Goal: Task Accomplishment & Management: Complete application form

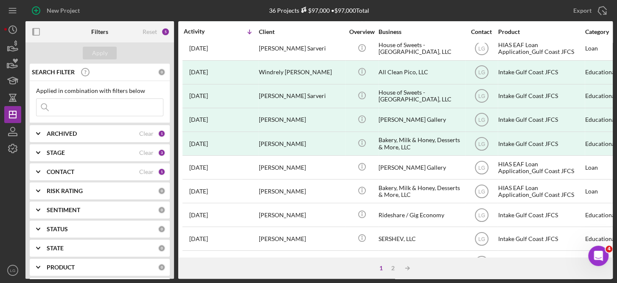
scroll to position [294, 0]
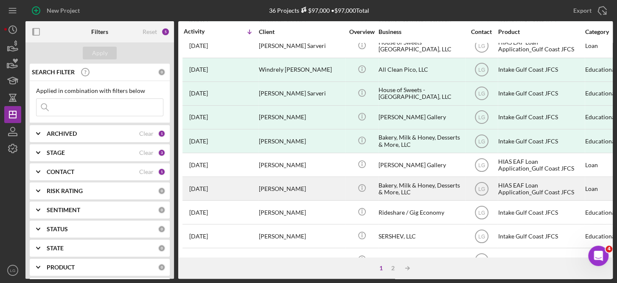
click at [525, 185] on div "HIAS EAF Loan Application_Gulf Coast JFCS" at bounding box center [540, 188] width 85 height 23
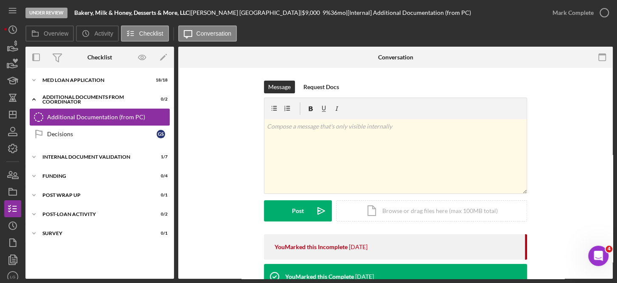
click at [139, 115] on div "Additional Documentation (from PC)" at bounding box center [108, 117] width 122 height 7
click at [613, 123] on div "Under Review Bakery, Milk & Honey, Desserts & More, LLC | Gabriel Segovia | $9,…" at bounding box center [308, 141] width 617 height 283
click at [428, 212] on div "Icon/Document Browse or drag files here (max 100MB total) Tap to choose files o…" at bounding box center [431, 210] width 191 height 21
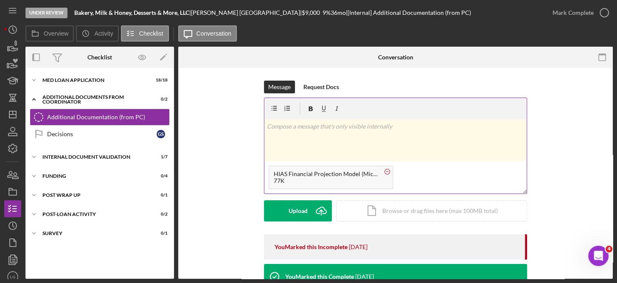
click at [386, 172] on circle at bounding box center [387, 171] width 5 height 5
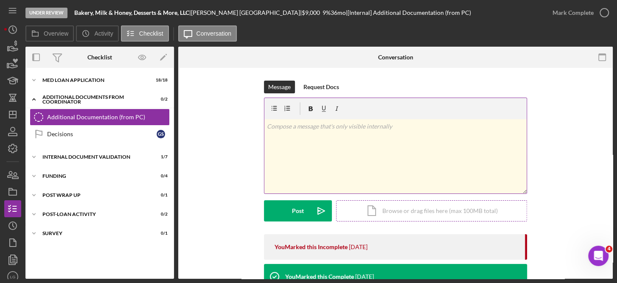
click at [397, 207] on div "Icon/Document Browse or drag files here (max 100MB total) Tap to choose files o…" at bounding box center [431, 210] width 191 height 21
click at [111, 117] on div "Additional Documentation (from PC)" at bounding box center [108, 117] width 122 height 7
click at [425, 211] on div "Icon/Document Browse or drag files here (max 100MB total) Tap to choose files o…" at bounding box center [431, 210] width 191 height 21
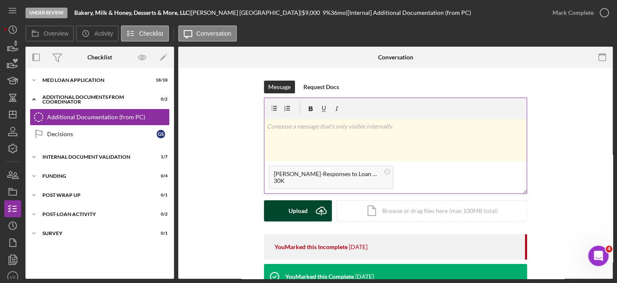
click at [297, 211] on div "Upload" at bounding box center [298, 210] width 19 height 21
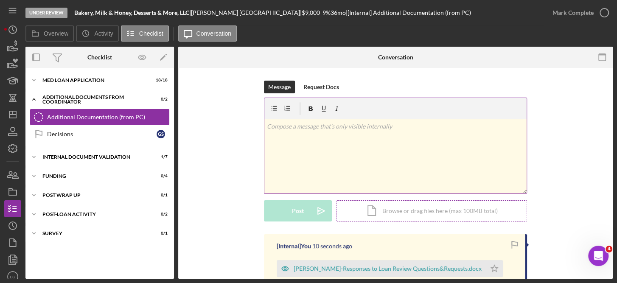
click at [414, 209] on div "Icon/Document Browse or drag files here (max 100MB total) Tap to choose files o…" at bounding box center [431, 210] width 191 height 21
click at [420, 208] on div "Icon/Document Browse or drag files here (max 100MB total) Tap to choose files o…" at bounding box center [431, 210] width 191 height 21
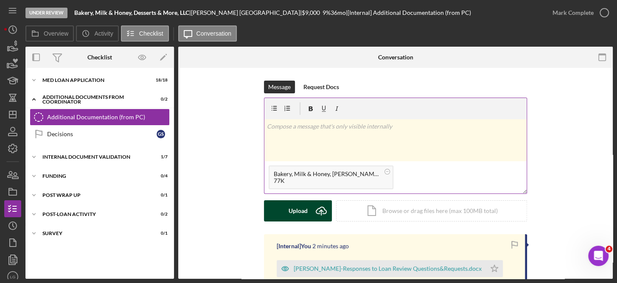
click at [296, 205] on div "Upload" at bounding box center [298, 210] width 19 height 21
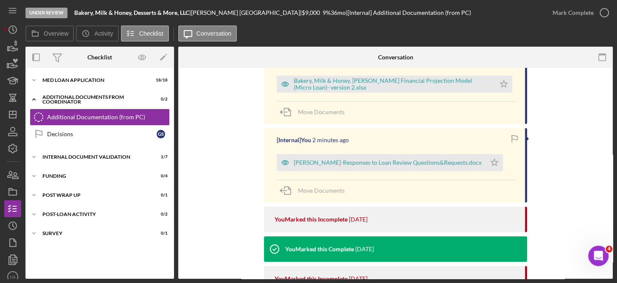
scroll to position [189, 0]
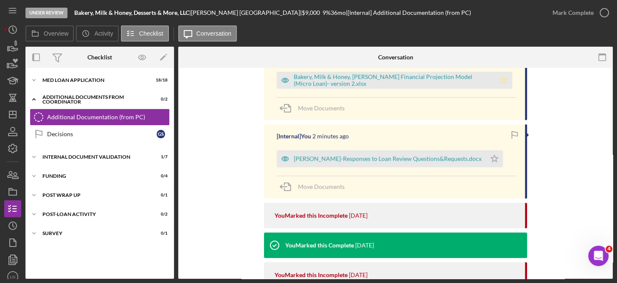
click at [506, 81] on icon "Icon/Star" at bounding box center [503, 80] width 17 height 17
click at [488, 162] on icon "Icon/Star" at bounding box center [494, 158] width 17 height 17
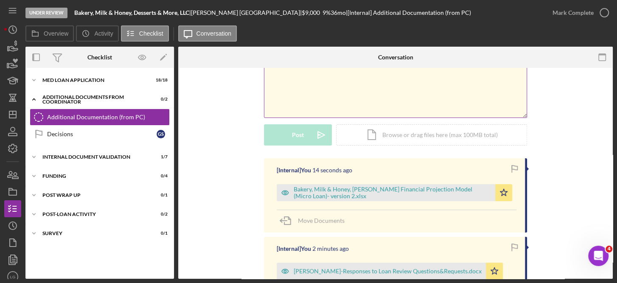
scroll to position [0, 0]
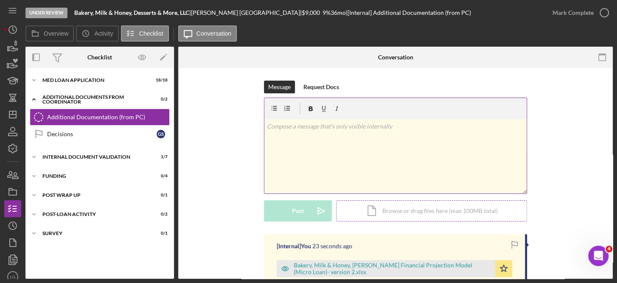
click at [424, 211] on div "Icon/Document Browse or drag files here (max 100MB total) Tap to choose files o…" at bounding box center [431, 210] width 191 height 21
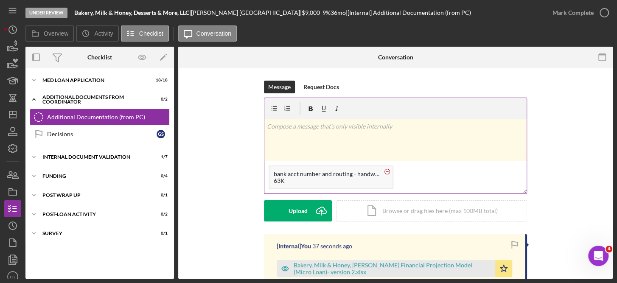
click at [386, 172] on circle at bounding box center [387, 171] width 5 height 5
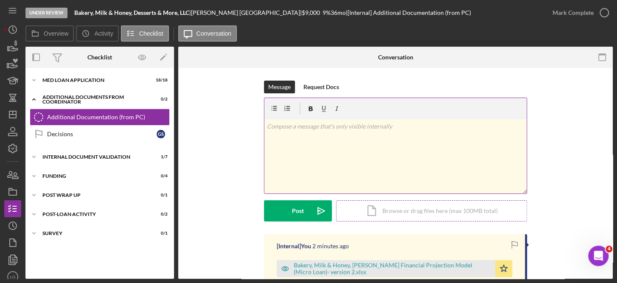
click at [414, 211] on div "Icon/Document Browse or drag files here (max 100MB total) Tap to choose files o…" at bounding box center [431, 210] width 191 height 21
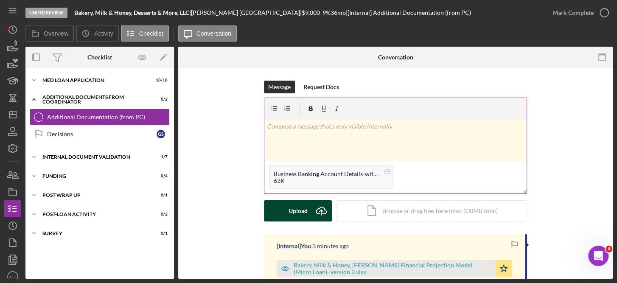
click at [296, 208] on div "Upload" at bounding box center [298, 210] width 19 height 21
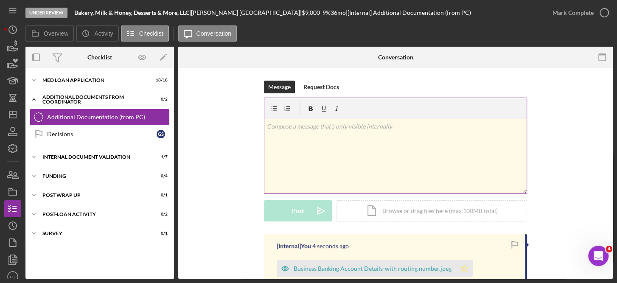
click at [461, 269] on polygon "button" at bounding box center [464, 268] width 7 height 7
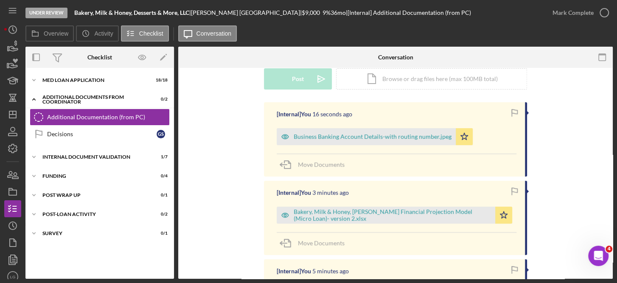
scroll to position [113, 0]
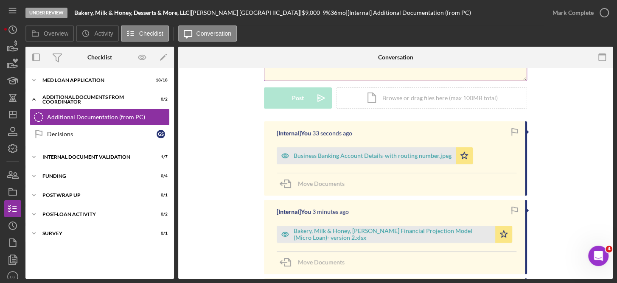
drag, startPoint x: 601, startPoint y: 11, endPoint x: 617, endPoint y: 33, distance: 26.8
click at [617, 33] on html "Under Review Bakery, Milk & Honey, Desserts & More, LLC | Gabriel Segovia | $9,…" at bounding box center [308, 141] width 617 height 283
click at [602, 13] on icon "button" at bounding box center [604, 12] width 21 height 21
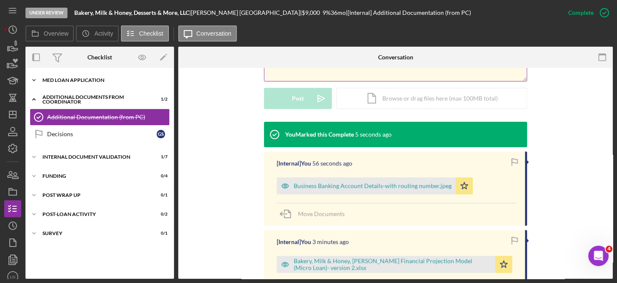
click at [79, 77] on div "Icon/Expander MED Loan Application 18 / 18" at bounding box center [99, 80] width 149 height 17
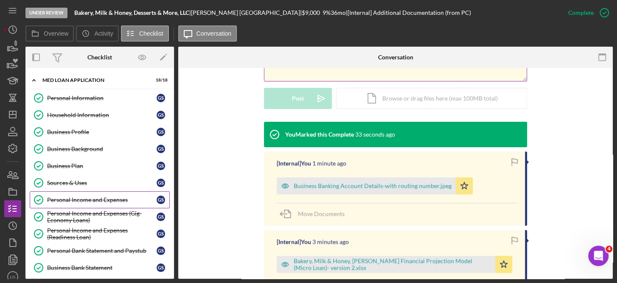
click at [113, 197] on div "Personal Income and Expenses" at bounding box center [102, 200] width 110 height 7
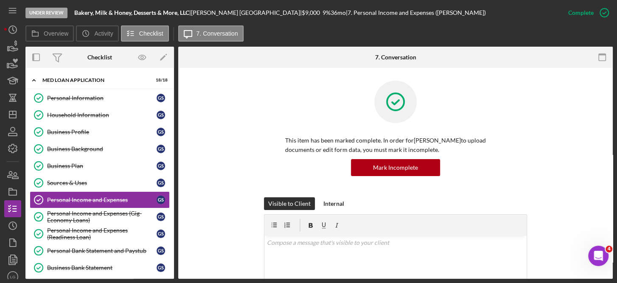
scroll to position [185, 0]
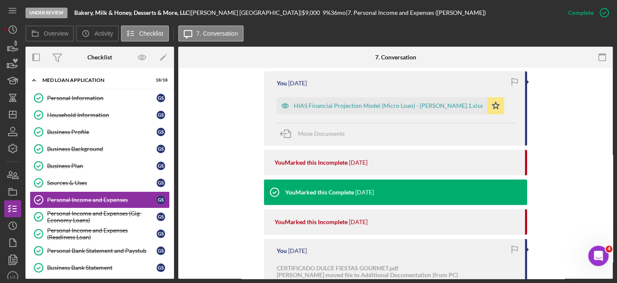
click at [610, 103] on div "This item has been marked complete. In order for Gabriel Segovia to upload docu…" at bounding box center [395, 133] width 435 height 868
click at [610, 92] on div "This item has been marked complete. In order for Gabriel Segovia to upload docu…" at bounding box center [395, 133] width 435 height 868
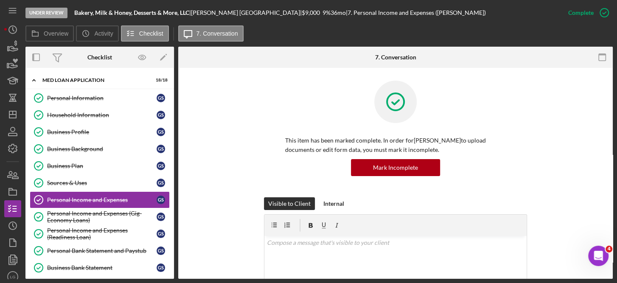
scroll to position [185, 0]
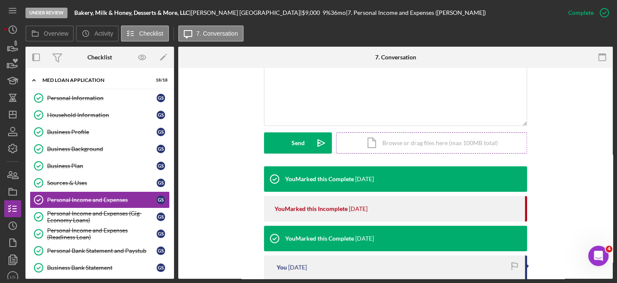
click at [425, 139] on div "Icon/Document Browse or drag files here (max 100MB total) Tap to choose files o…" at bounding box center [431, 142] width 191 height 21
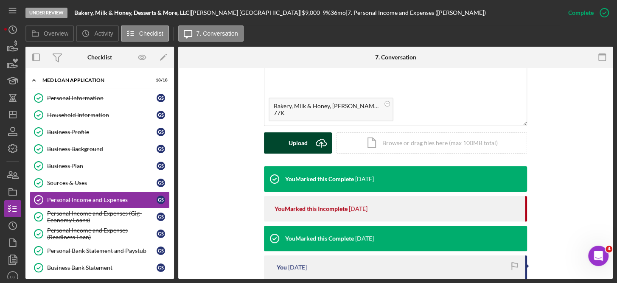
click at [301, 139] on div "Upload" at bounding box center [298, 142] width 19 height 21
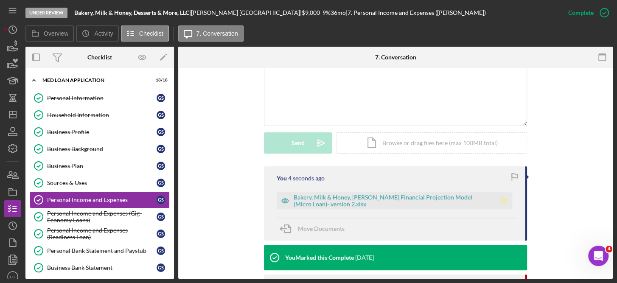
click at [503, 200] on icon "Icon/Star" at bounding box center [503, 200] width 17 height 17
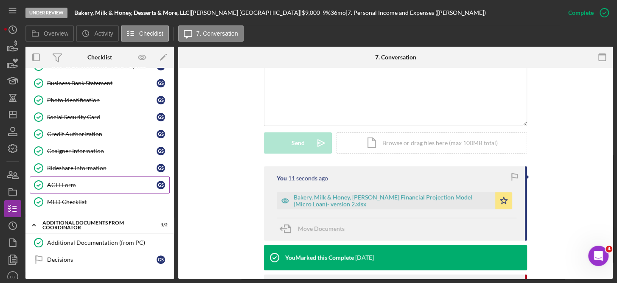
click at [72, 182] on div "ACH Form" at bounding box center [102, 185] width 110 height 7
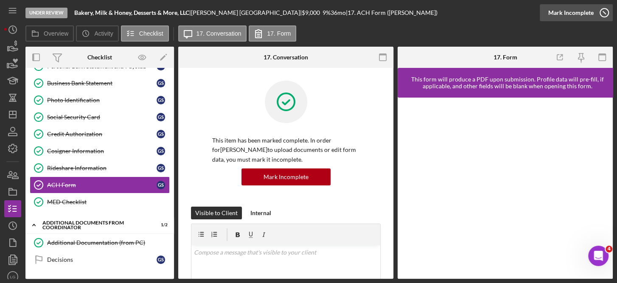
click at [600, 14] on icon "button" at bounding box center [604, 12] width 21 height 21
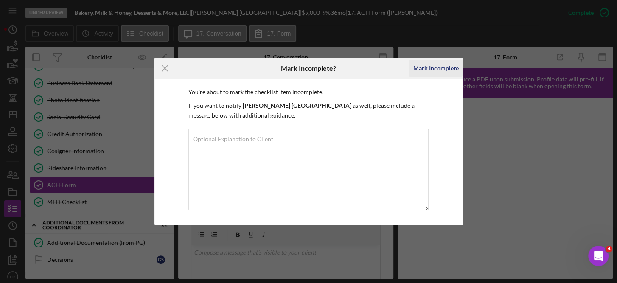
click at [443, 70] on div "Mark Incomplete" at bounding box center [435, 68] width 45 height 17
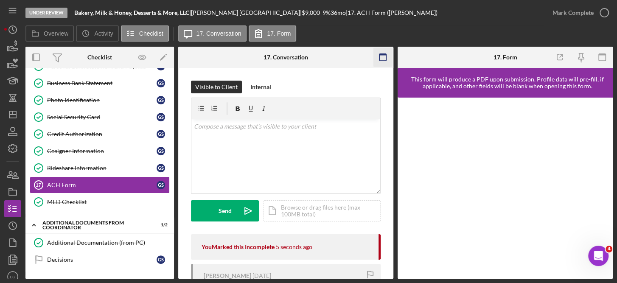
click at [386, 55] on rect "button" at bounding box center [383, 55] width 7 height 2
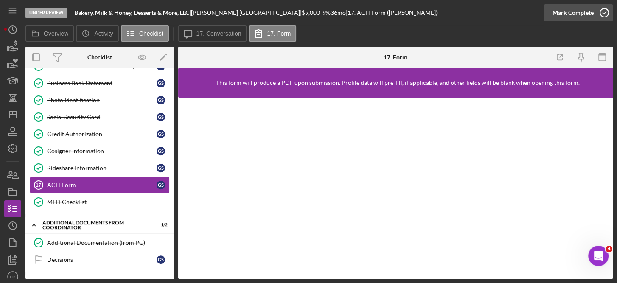
click at [607, 11] on icon "button" at bounding box center [604, 12] width 21 height 21
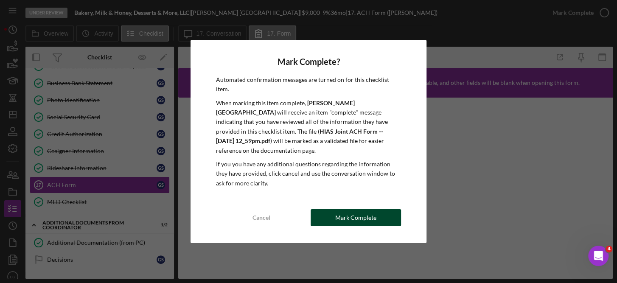
click at [356, 210] on div "Mark Complete" at bounding box center [355, 217] width 41 height 17
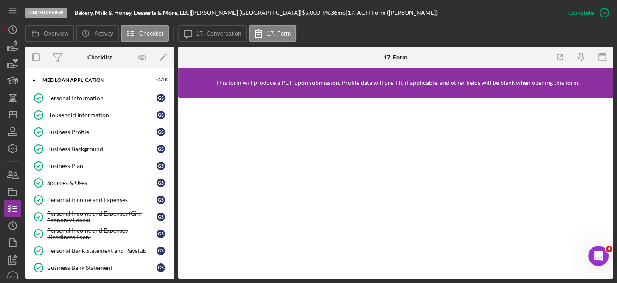
click at [170, 224] on div "Personal Information Personal Information G S Household Information Household I…" at bounding box center [99, 245] width 149 height 310
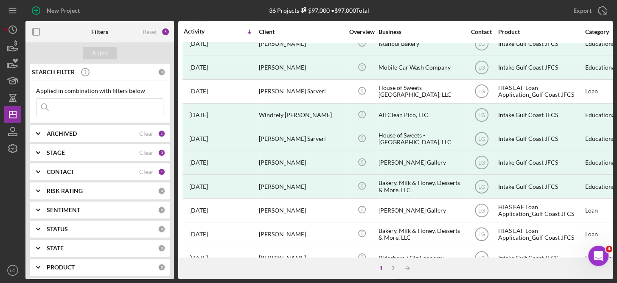
scroll to position [272, 0]
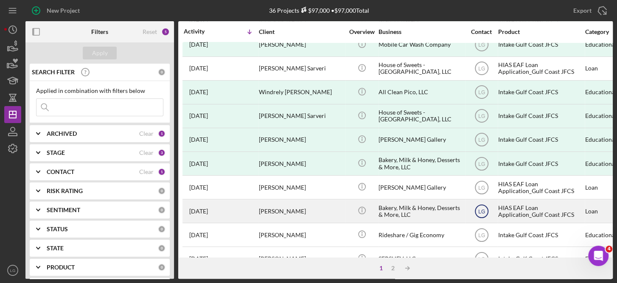
click at [484, 211] on text "LG" at bounding box center [481, 211] width 7 height 6
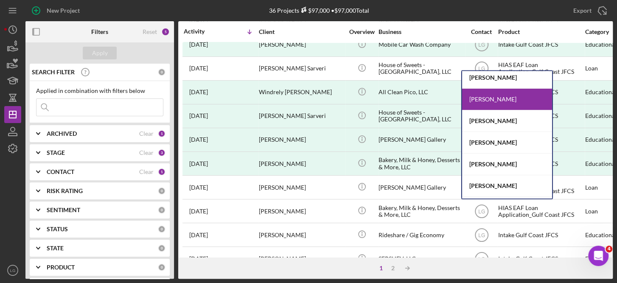
scroll to position [45, 0]
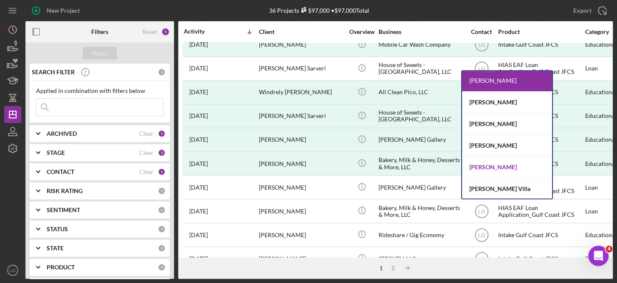
click at [513, 163] on div "[PERSON_NAME]" at bounding box center [507, 168] width 90 height 22
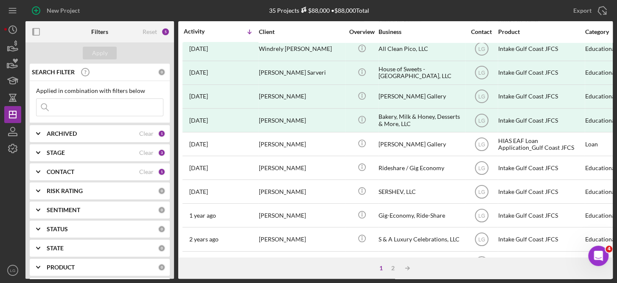
scroll to position [0, 0]
